Goal: Information Seeking & Learning: Find specific fact

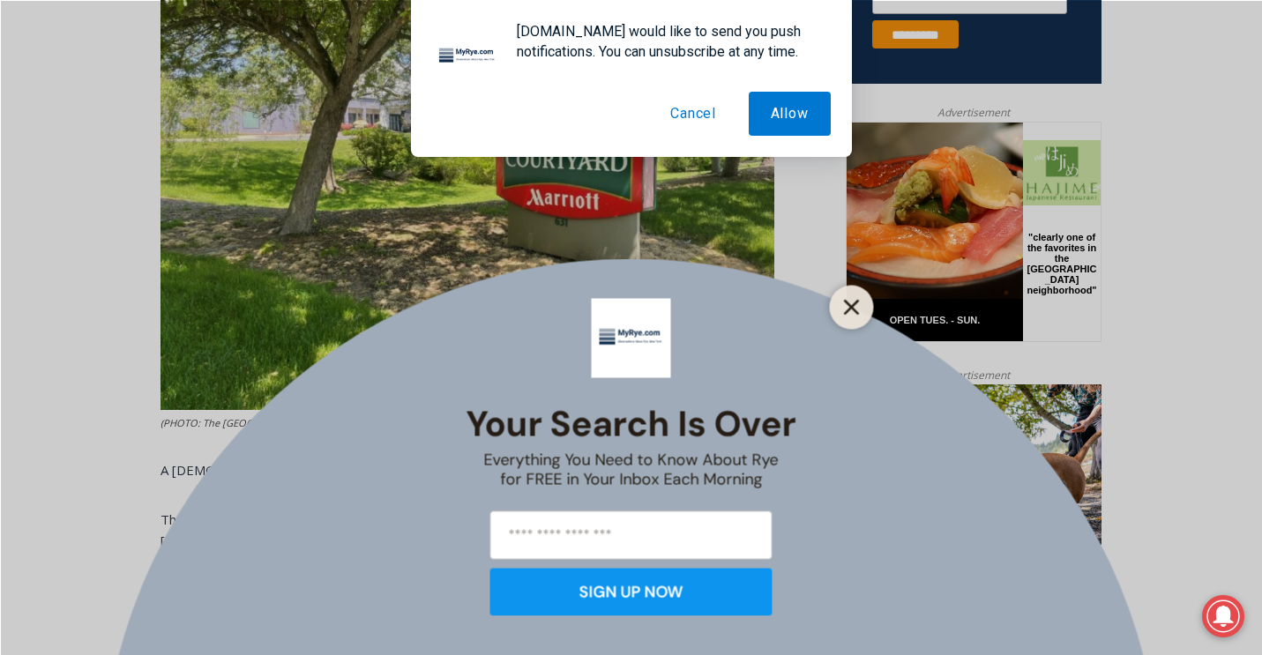
click at [847, 312] on icon "Close" at bounding box center [852, 307] width 16 height 16
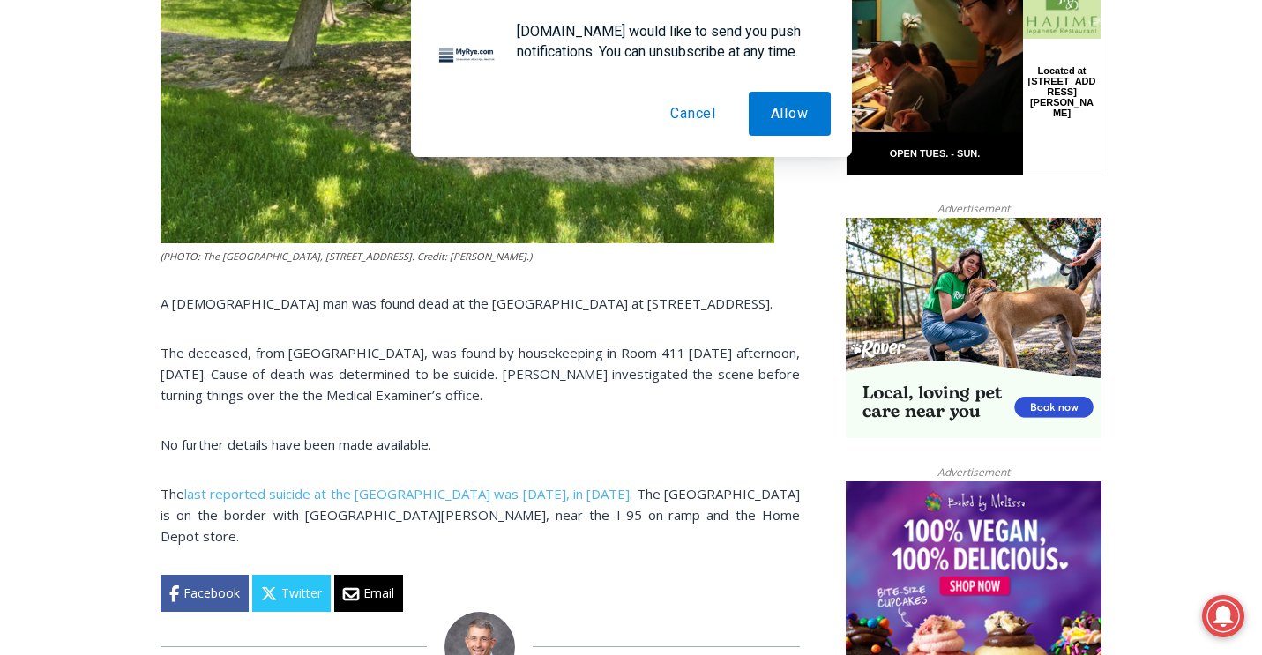
scroll to position [1153, 0]
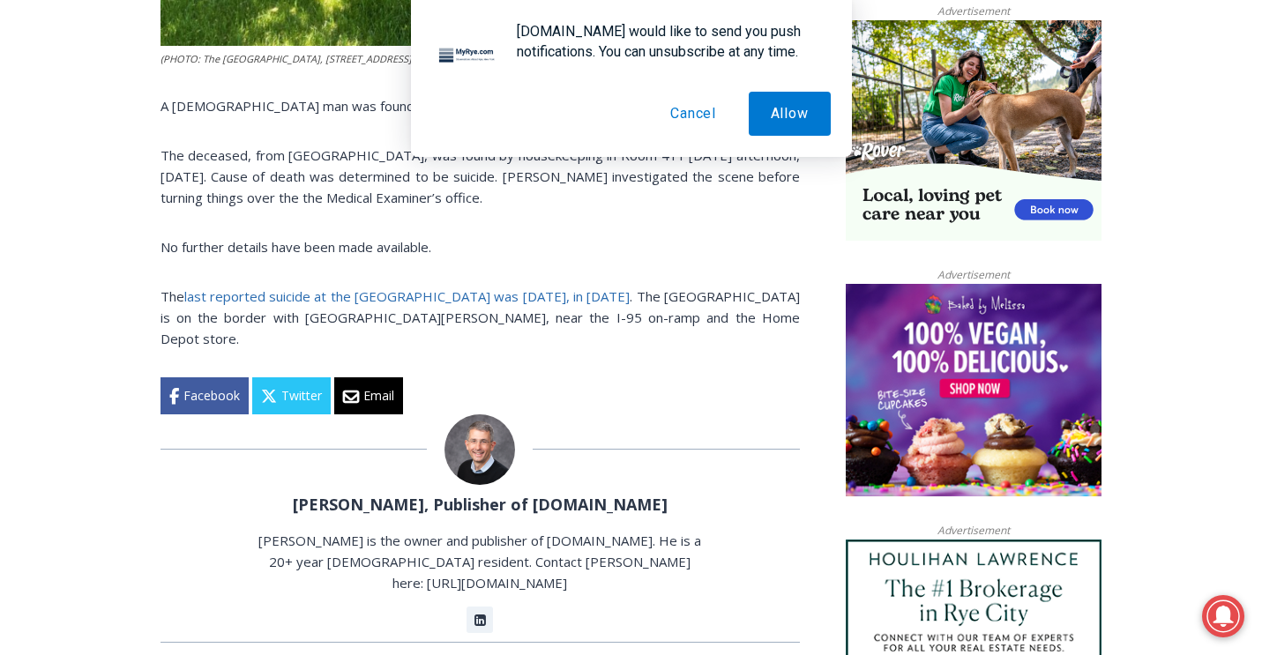
click at [409, 305] on link "last reported suicide at the Courtyard hotel was two years ago, in July 2020" at bounding box center [407, 296] width 446 height 18
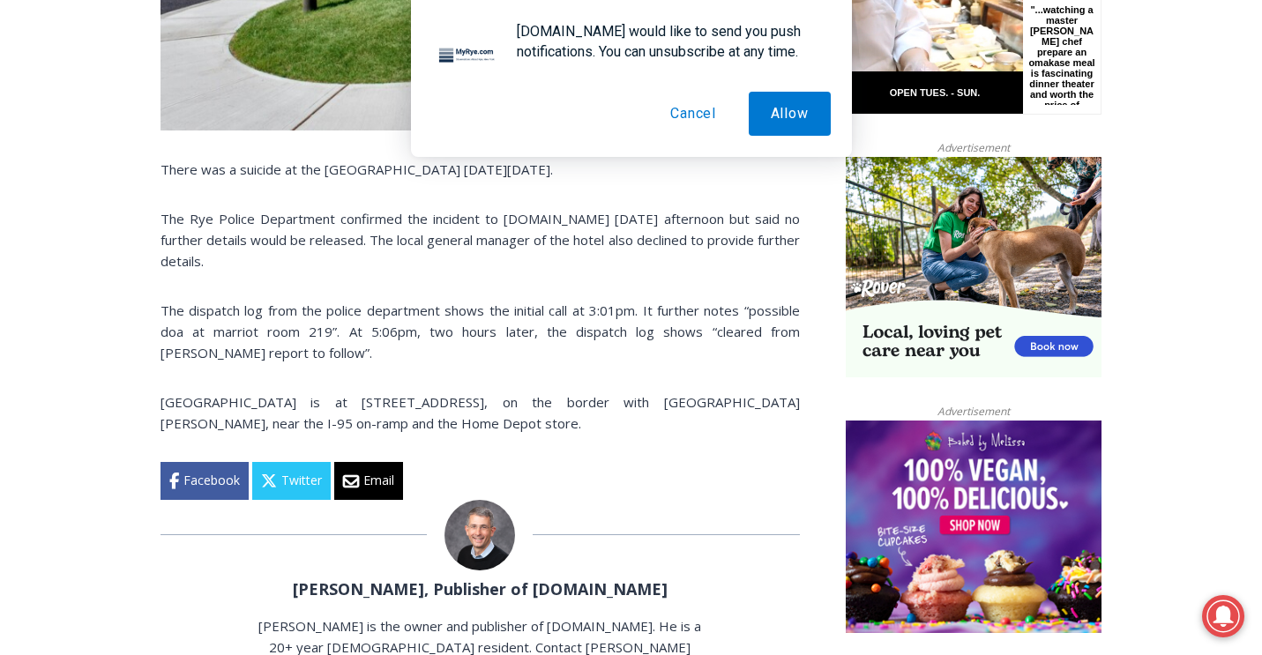
scroll to position [1033, 0]
